Goal: Information Seeking & Learning: Learn about a topic

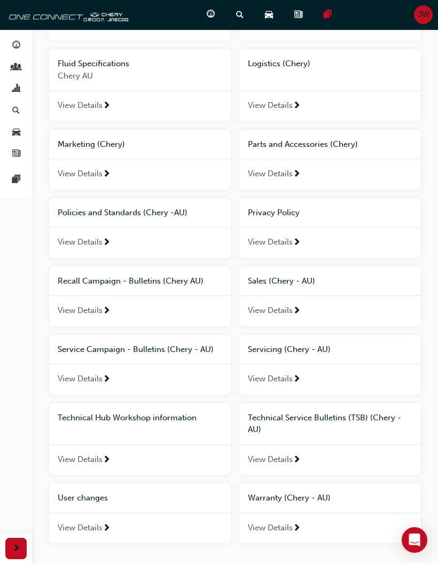
scroll to position [328, 0]
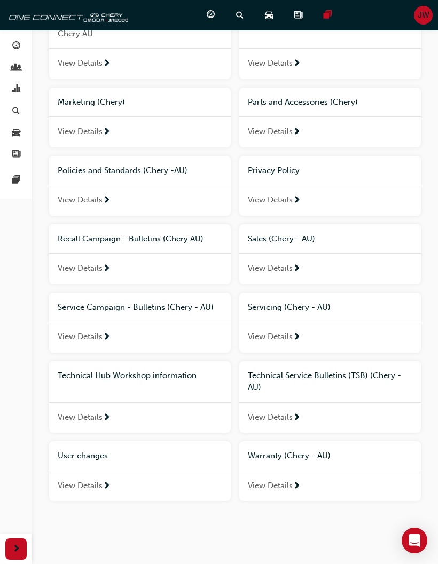
click at [343, 378] on div "Technical Service Bulletins (TSB) (Chery - AU)" at bounding box center [330, 382] width 164 height 24
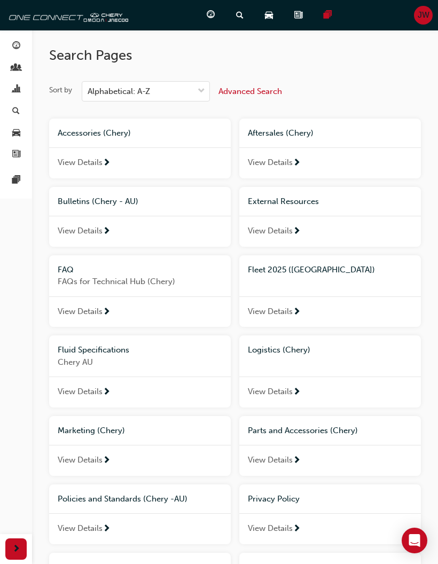
scroll to position [328, 0]
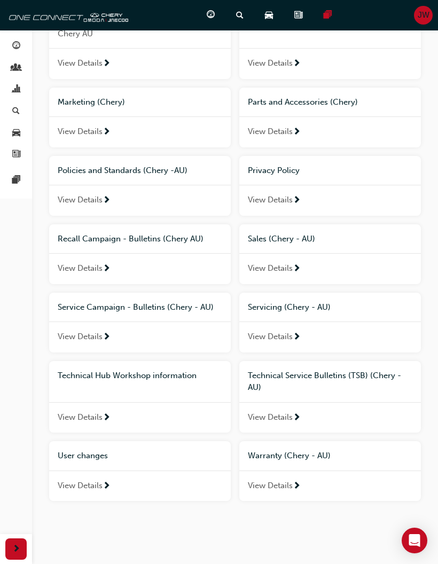
click at [136, 324] on div "View Details" at bounding box center [140, 336] width 182 height 31
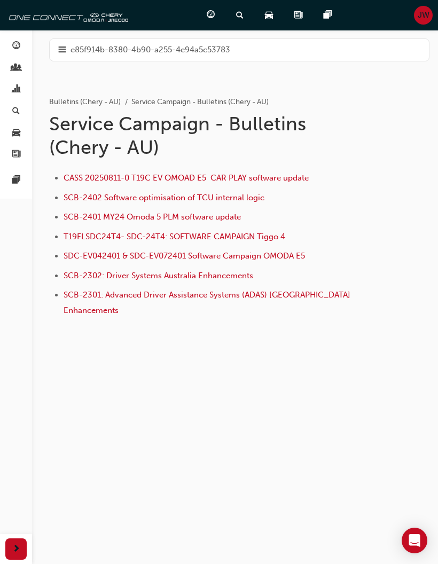
click at [265, 173] on span "CASS 20250811-0 T19C EV OMOAD E5 CAR PLAY software update" at bounding box center [186, 178] width 245 height 10
click at [219, 173] on span "CASS 20250811-0 T19C EV OMOAD E5 CAR PLAY software update" at bounding box center [186, 178] width 245 height 10
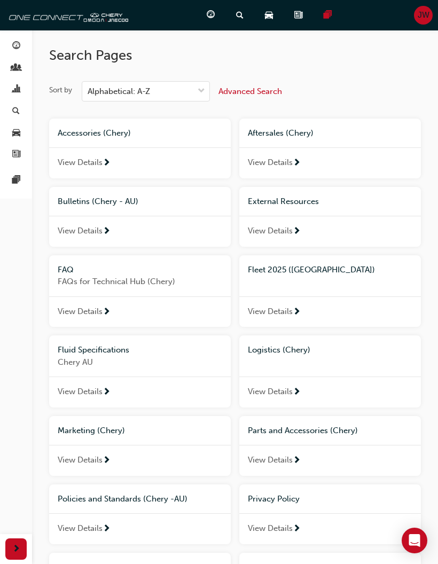
scroll to position [303, 0]
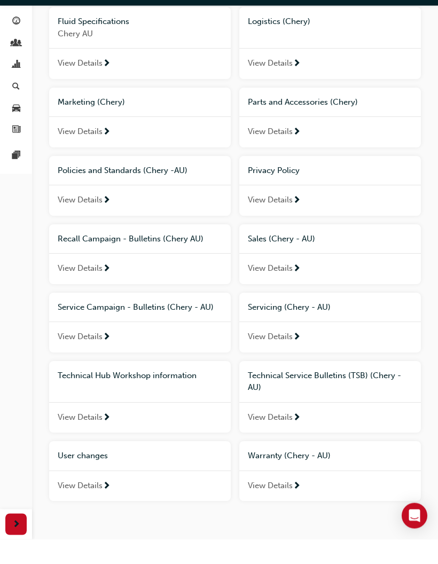
click at [120, 318] on div "Service Campaign - Bulletins (Chery - AU)" at bounding box center [140, 332] width 182 height 29
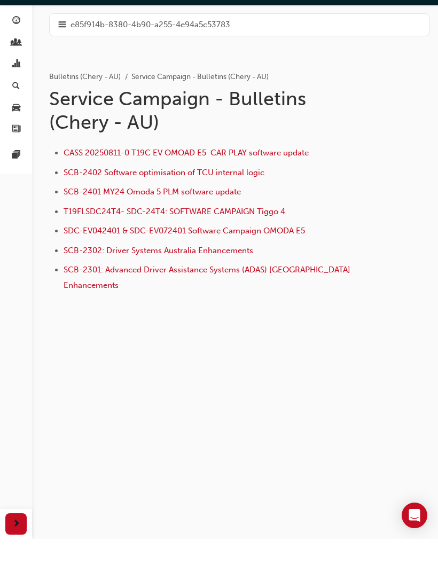
scroll to position [1, 0]
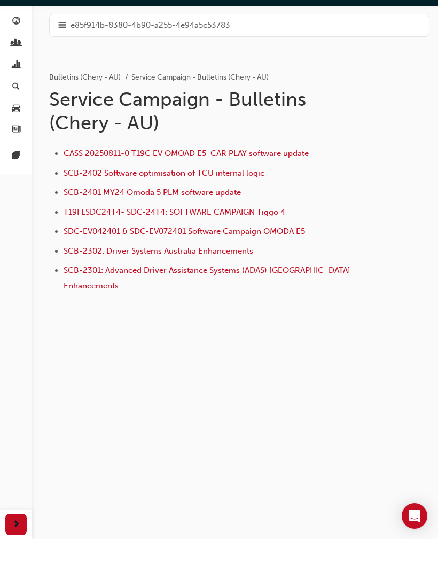
click at [200, 173] on span "CASS 20250811-0 T19C EV OMOAD E5 CAR PLAY software update" at bounding box center [186, 178] width 245 height 10
